Goal: Find contact information: Find contact information

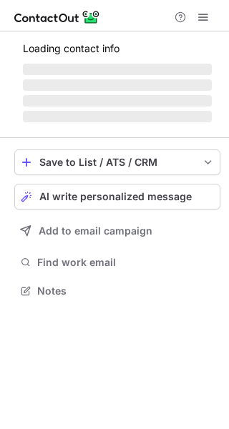
scroll to position [299, 229]
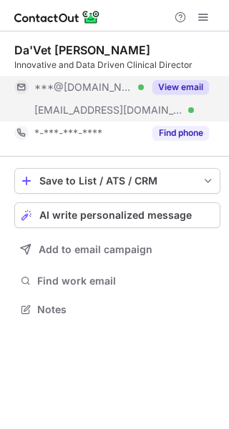
click at [191, 78] on div "View email" at bounding box center [176, 87] width 65 height 23
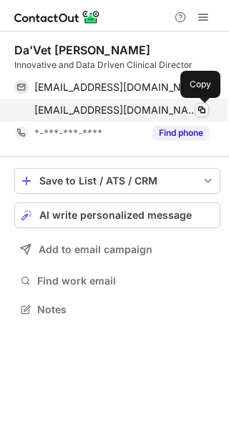
click at [203, 107] on span at bounding box center [201, 109] width 11 height 11
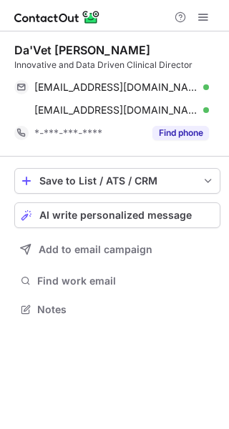
scroll to position [299, 229]
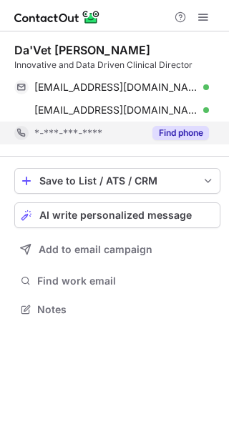
click at [197, 129] on button "Find phone" at bounding box center [180, 133] width 56 height 14
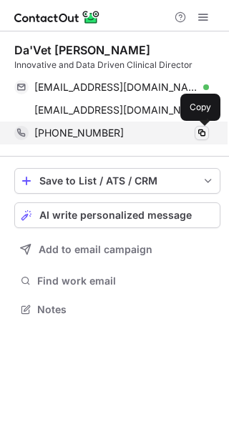
click at [202, 132] on span at bounding box center [201, 132] width 11 height 11
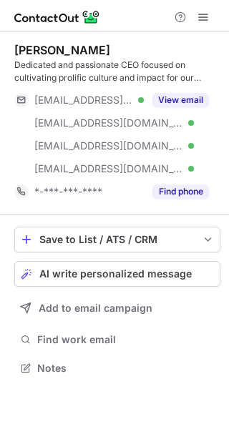
scroll to position [358, 229]
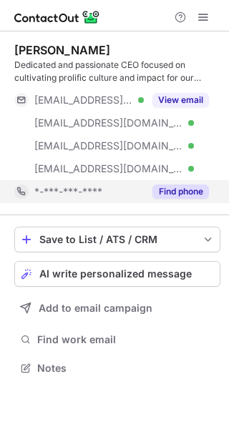
click at [197, 192] on button "Find phone" at bounding box center [180, 191] width 56 height 14
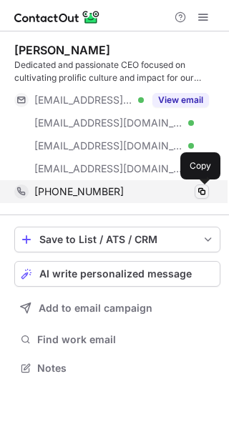
click at [200, 192] on span at bounding box center [201, 191] width 11 height 11
